Goal: Task Accomplishment & Management: Use online tool/utility

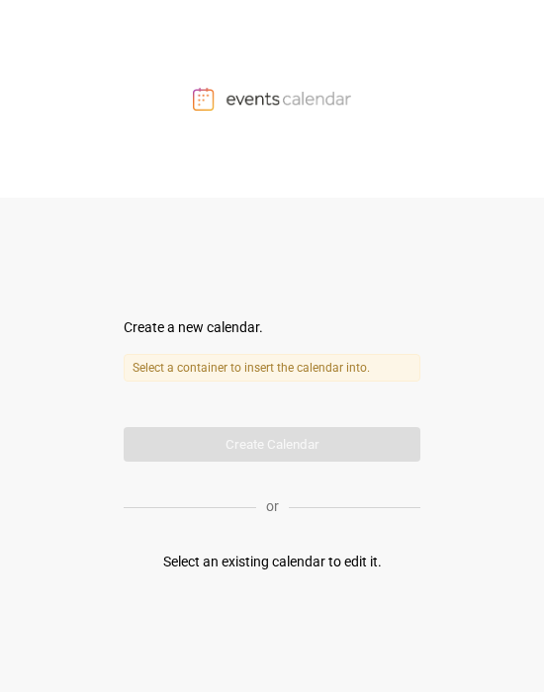
click at [227, 364] on label "Select a container to insert the calendar into." at bounding box center [272, 368] width 296 height 28
drag, startPoint x: 155, startPoint y: 327, endPoint x: 242, endPoint y: 418, distance: 125.8
click at [158, 329] on div "Create a new calendar." at bounding box center [272, 327] width 296 height 21
drag, startPoint x: 286, startPoint y: 445, endPoint x: 203, endPoint y: 395, distance: 96.6
click at [267, 436] on form "Create a new calendar. Select a container to insert the calendar into. Calendar…" at bounding box center [272, 389] width 296 height 144
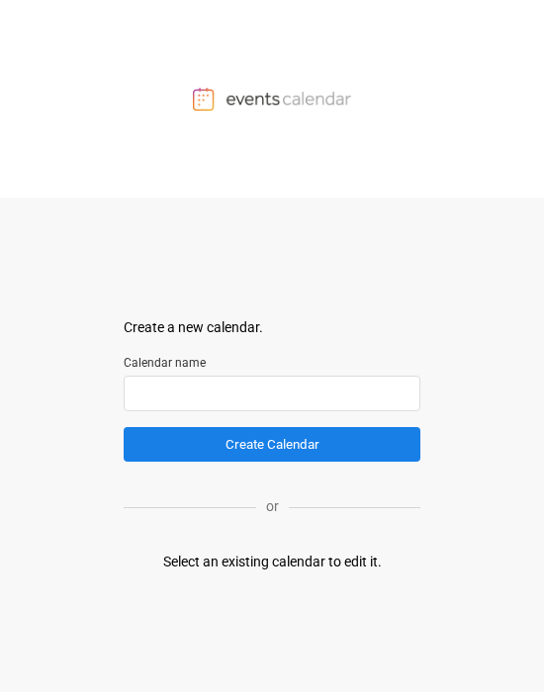
click at [199, 363] on input "text" at bounding box center [272, 394] width 296 height 36
type input "*"
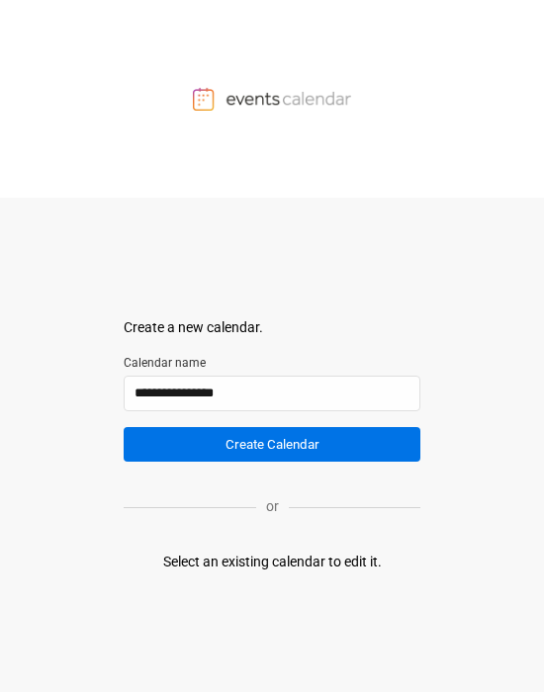
type input "**********"
click at [250, 363] on button "Create Calendar" at bounding box center [272, 444] width 296 height 35
